Goal: Find specific fact: Find specific fact

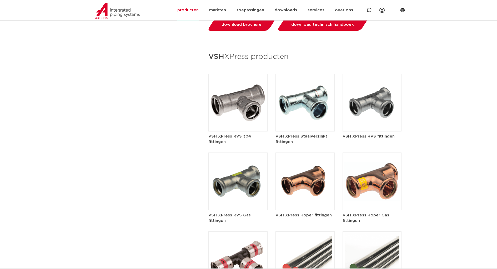
scroll to position [598, 0]
click at [303, 134] on h5 "VSH XPress Staalverzinkt fittingen" at bounding box center [305, 139] width 59 height 11
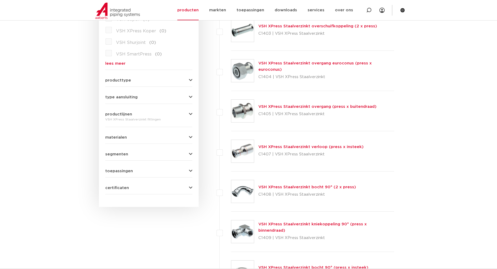
scroll to position [184, 0]
click at [288, 147] on link "VSH XPress Staalverzinkt verloop (press x insteek)" at bounding box center [310, 147] width 105 height 4
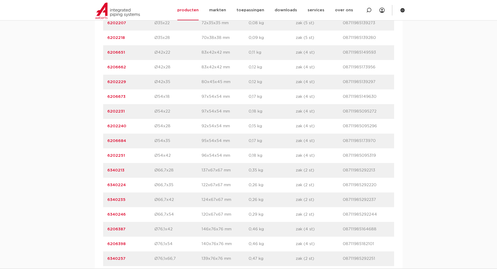
scroll to position [523, 0]
drag, startPoint x: 128, startPoint y: 65, endPoint x: 107, endPoint y: 71, distance: 21.2
click at [107, 71] on div "artikelnummer 6206662 afmeting Ø42x28 [GEOGRAPHIC_DATA] 83x42x42 mm gewicht 0,1…" at bounding box center [248, 66] width 291 height 15
copy link "6206662"
